Goal: Task Accomplishment & Management: Complete application form

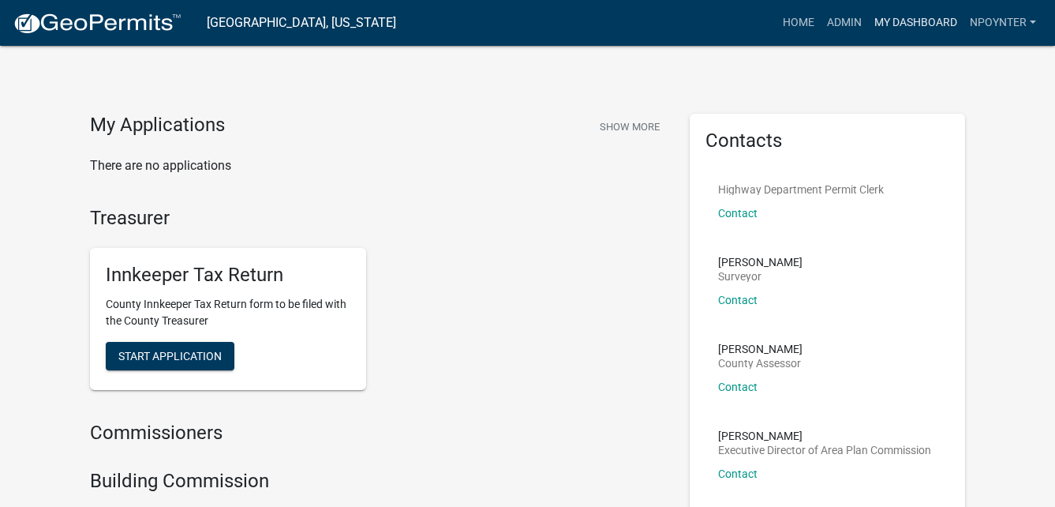
click at [919, 19] on link "My Dashboard" at bounding box center [916, 23] width 96 height 30
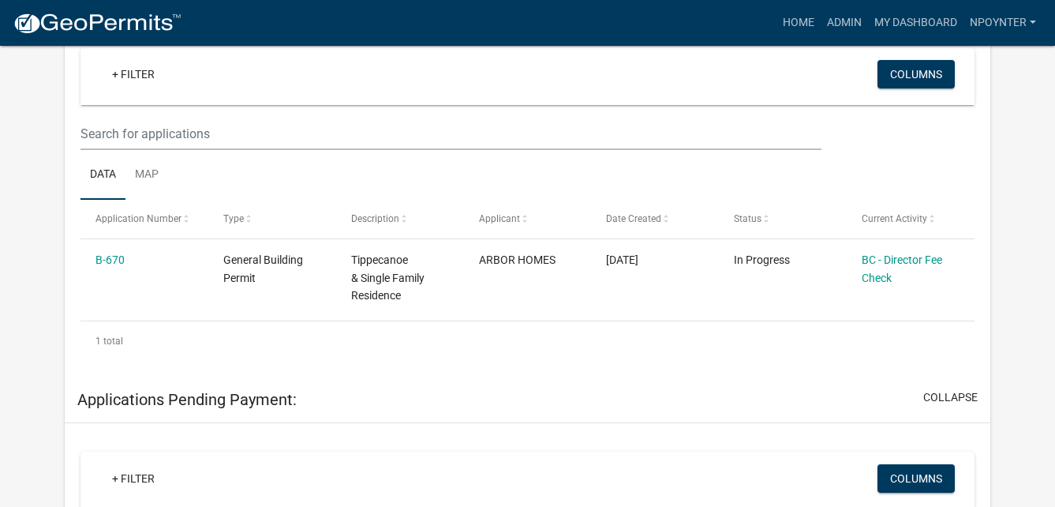
scroll to position [305, 0]
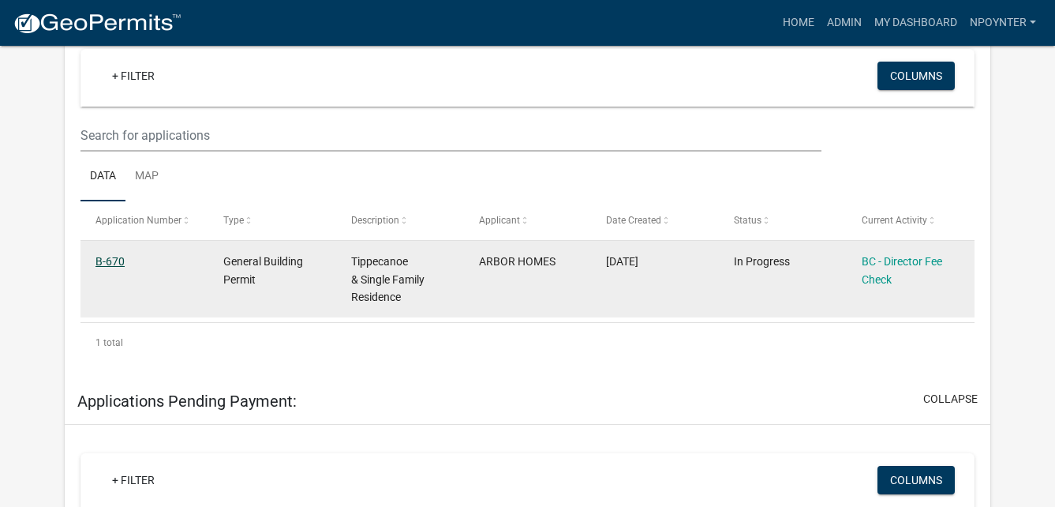
click at [111, 263] on link "B-670" at bounding box center [110, 261] width 29 height 13
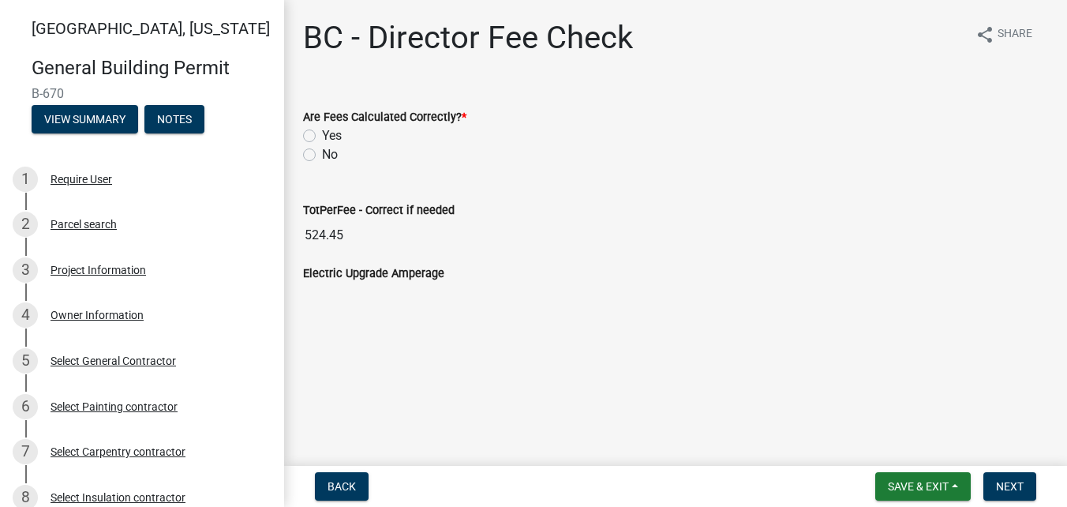
click at [322, 135] on label "Yes" at bounding box center [332, 135] width 20 height 19
click at [322, 135] on input "Yes" at bounding box center [327, 131] width 10 height 10
radio input "true"
click at [1018, 485] on span "Next" at bounding box center [1010, 486] width 28 height 13
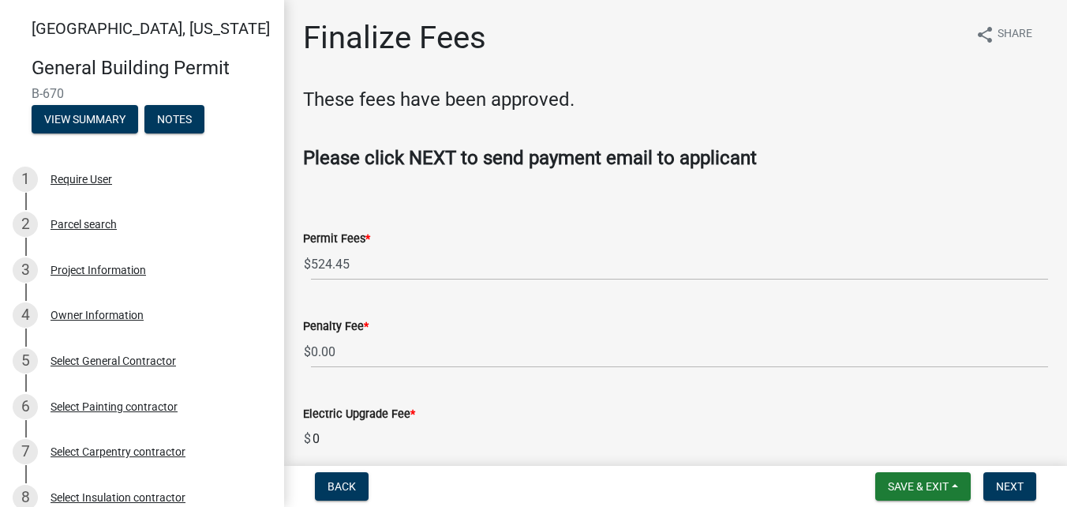
scroll to position [71, 0]
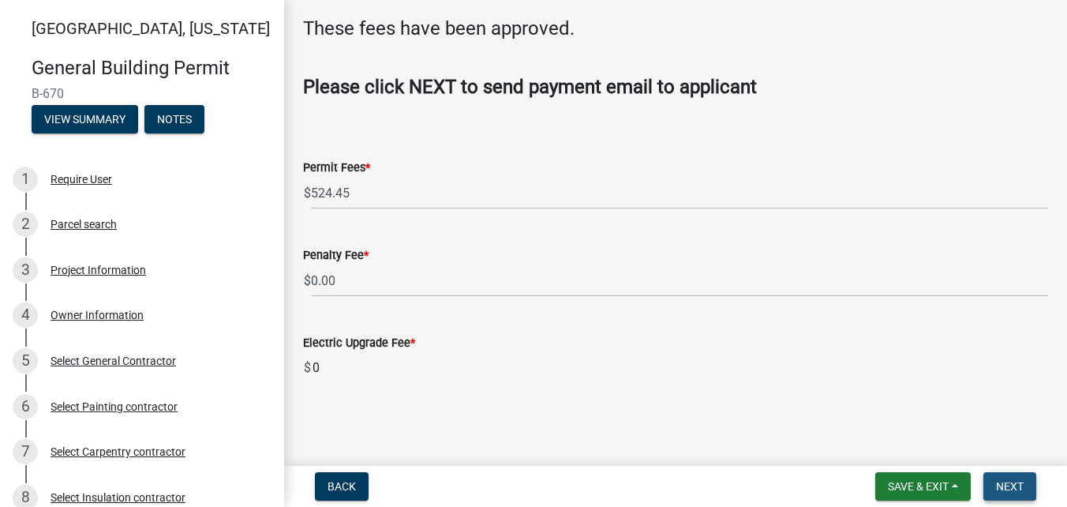
click at [1014, 483] on span "Next" at bounding box center [1010, 486] width 28 height 13
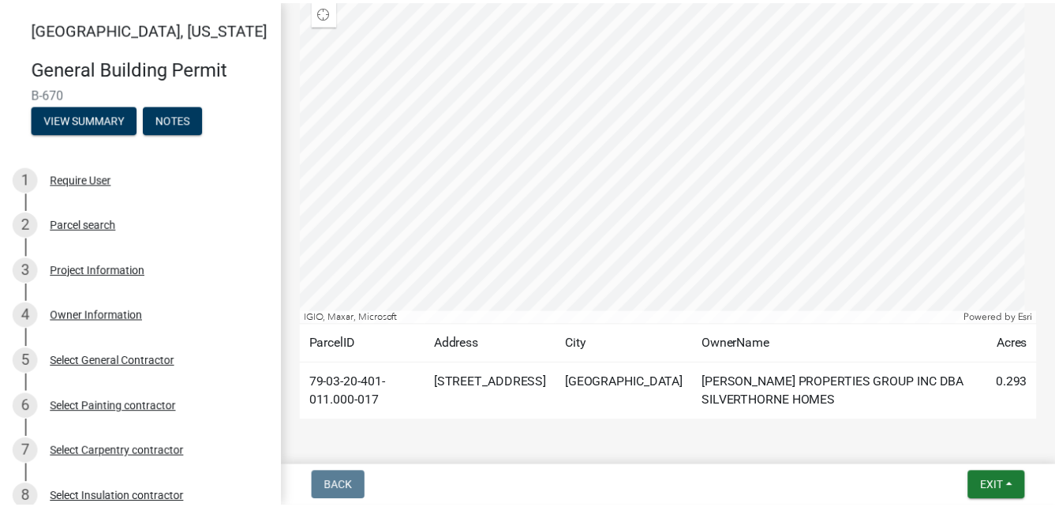
scroll to position [711, 0]
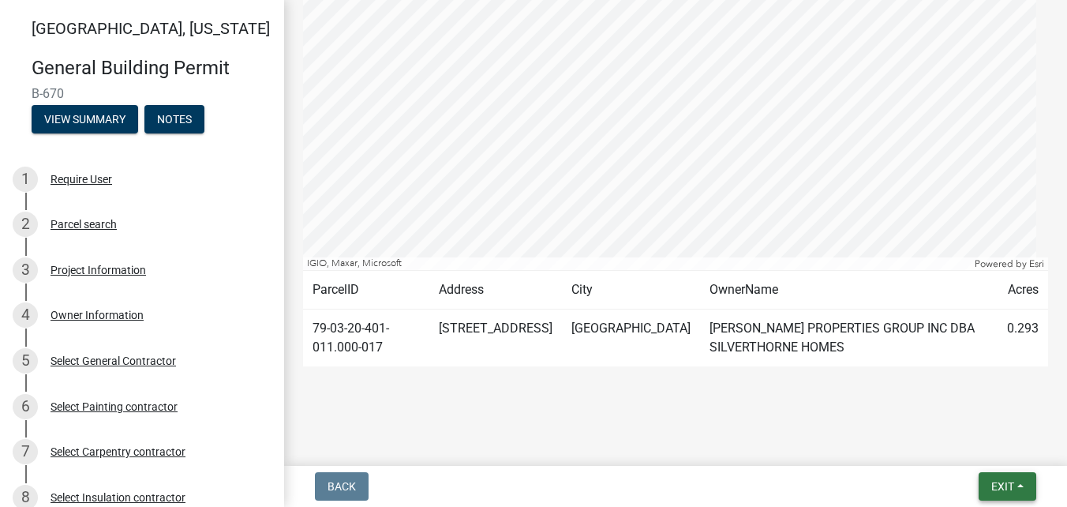
click at [1014, 491] on span "Exit" at bounding box center [1002, 486] width 23 height 13
click at [958, 445] on button "Save & Exit" at bounding box center [973, 445] width 126 height 38
